Goal: Task Accomplishment & Management: Manage account settings

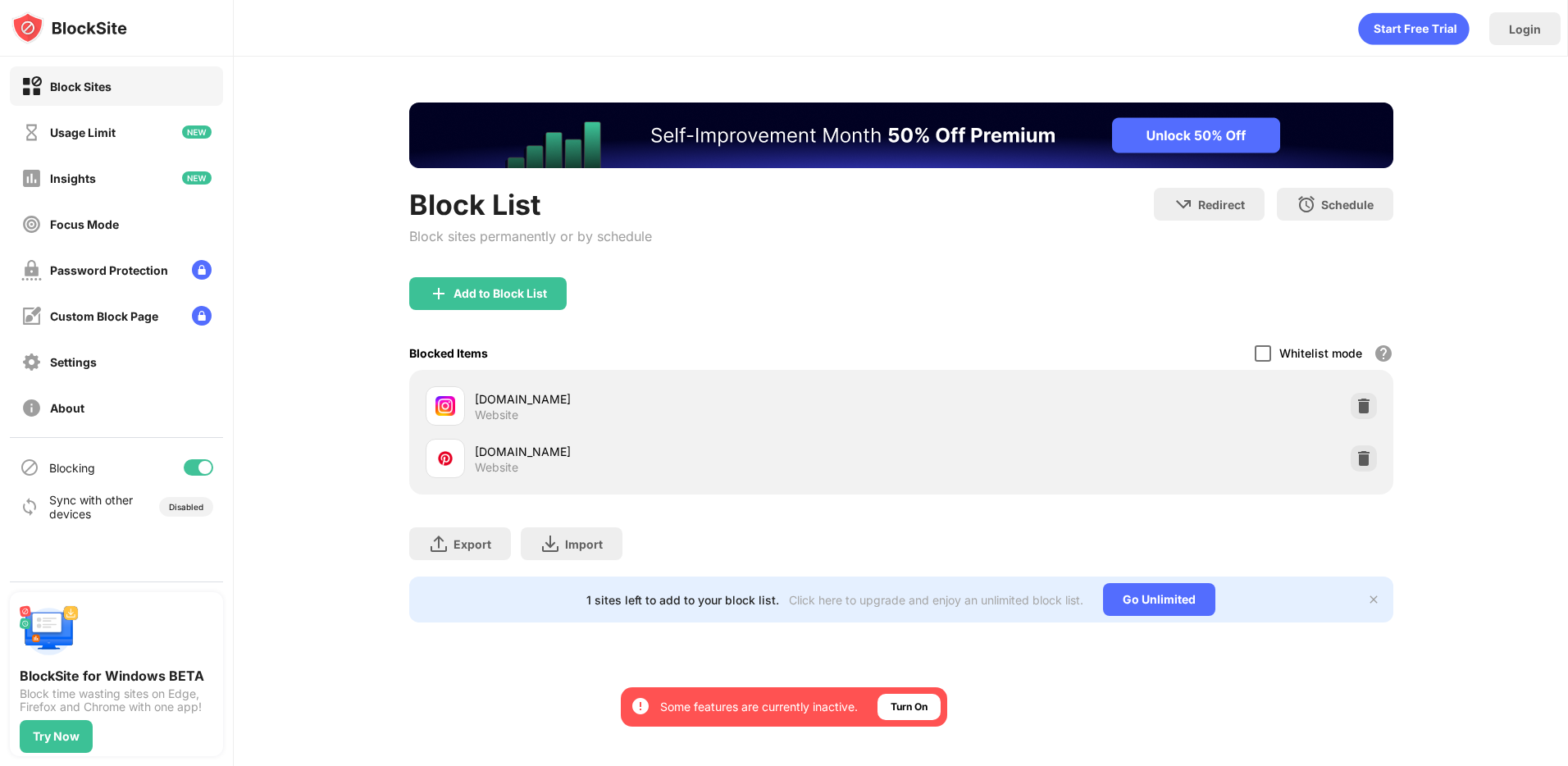
click at [1264, 350] on div at bounding box center [1263, 353] width 16 height 16
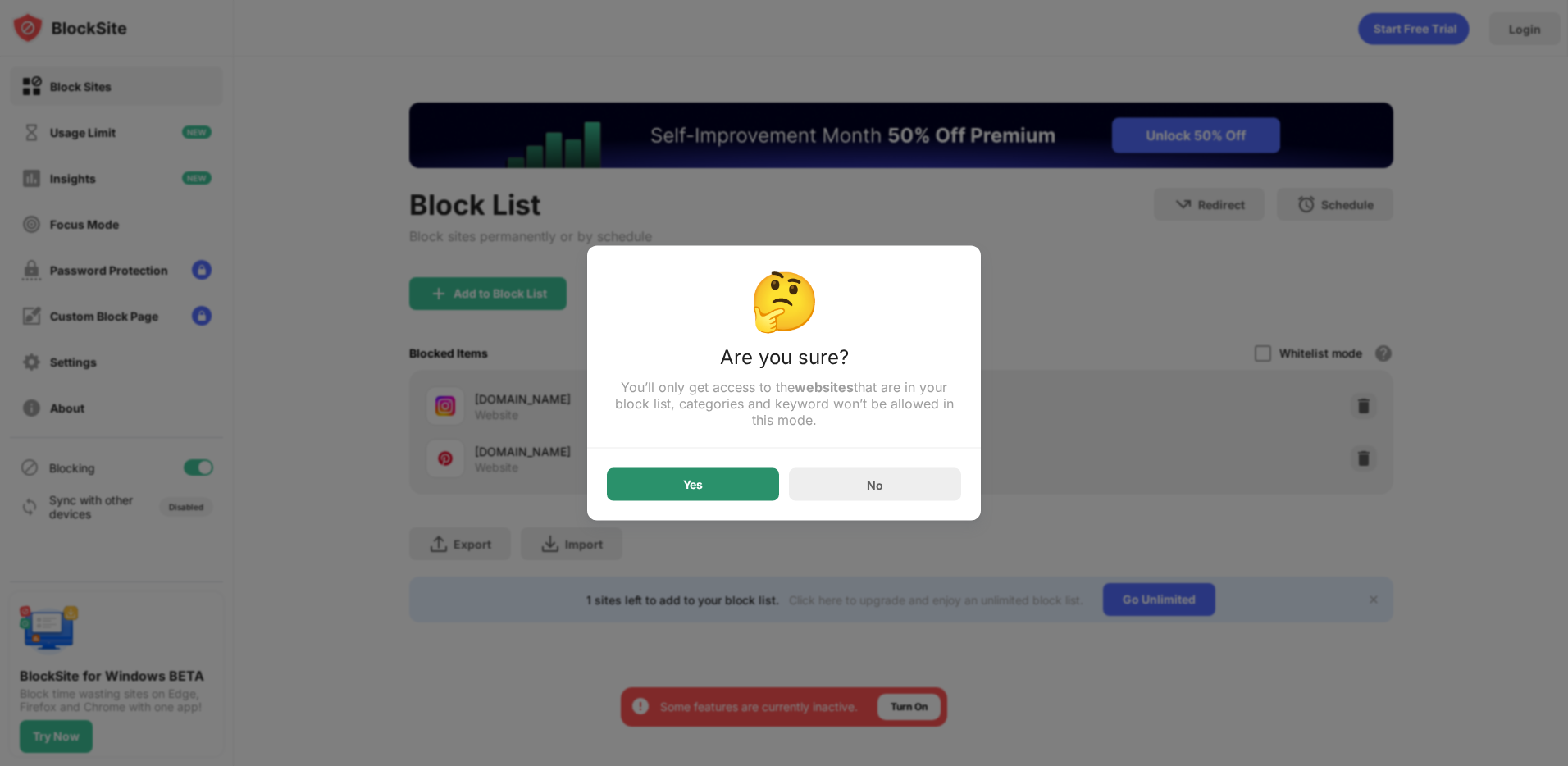
click at [738, 494] on div "Yes" at bounding box center [693, 485] width 173 height 33
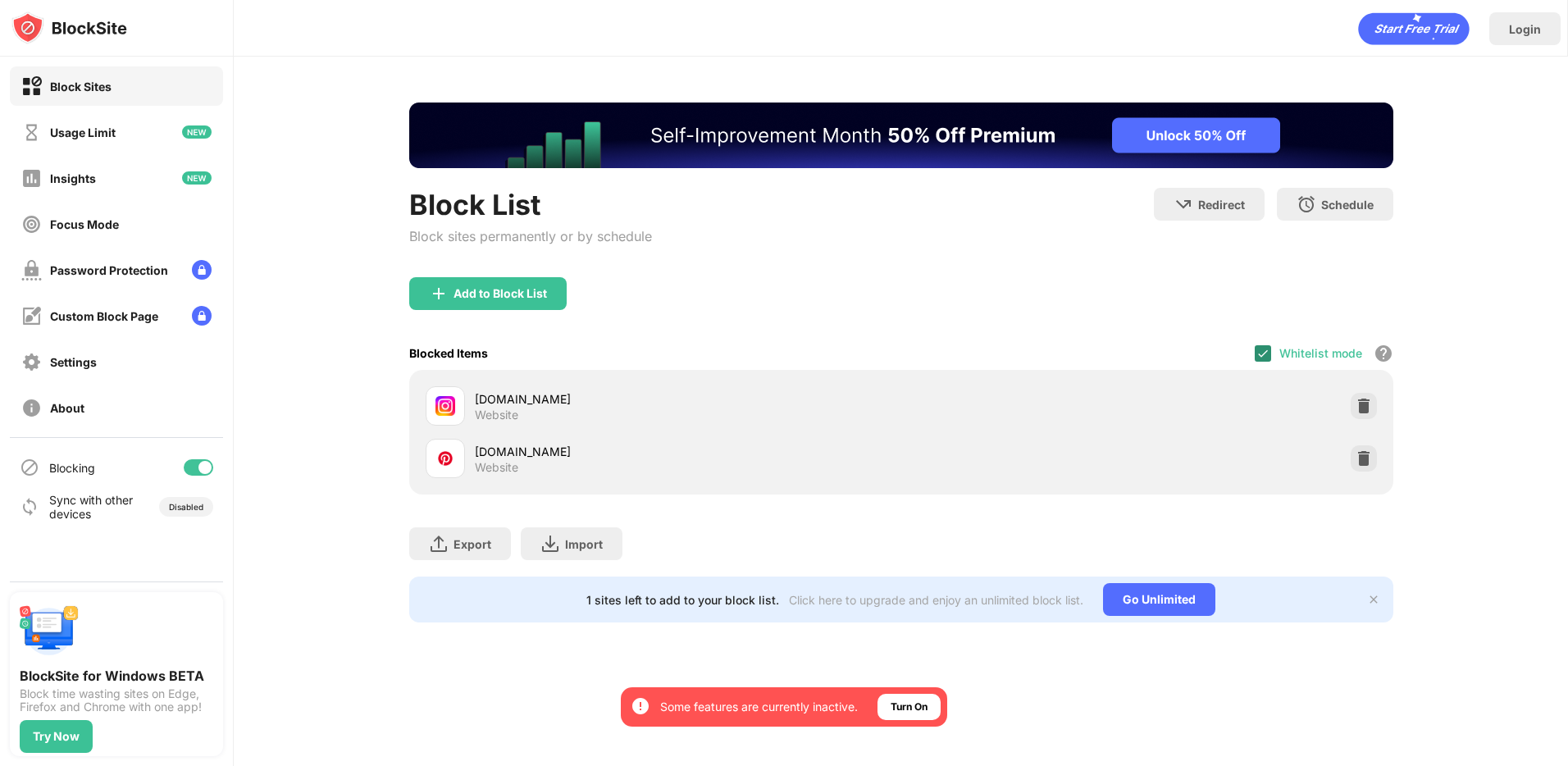
click at [1252, 352] on div "Blocked Items Whitelist mode Block all websites except for those in your whitel…" at bounding box center [901, 353] width 984 height 34
click at [1258, 352] on img at bounding box center [1263, 353] width 13 height 13
